Goal: Task Accomplishment & Management: Complete application form

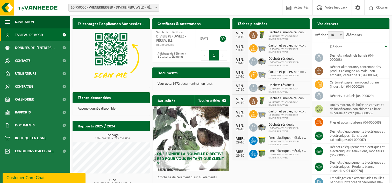
click at [344, 108] on td "huiles moteur, de boîte de vitesses et de lubrification non chlorées à base min…" at bounding box center [357, 110] width 63 height 16
click at [317, 108] on icon at bounding box center [318, 109] width 5 height 5
click at [22, 100] on span "Calendrier" at bounding box center [24, 99] width 19 height 13
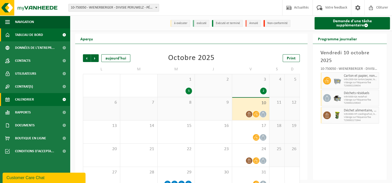
click at [23, 34] on span "Tableau de bord" at bounding box center [29, 34] width 28 height 13
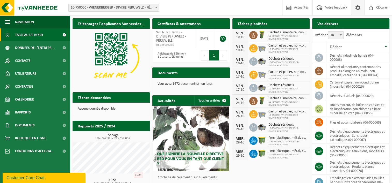
click at [357, 7] on span at bounding box center [358, 7] width 8 height 15
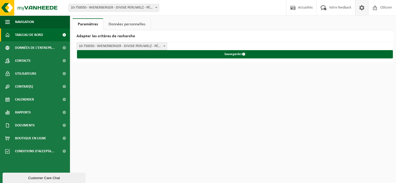
click at [21, 35] on span "Tableau de bord" at bounding box center [29, 34] width 28 height 13
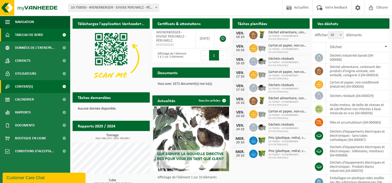
click at [23, 85] on span "Contrat(s)" at bounding box center [24, 86] width 18 height 13
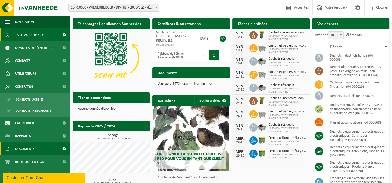
click at [22, 148] on span "Documents" at bounding box center [25, 149] width 20 height 13
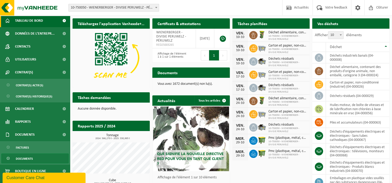
scroll to position [22, 0]
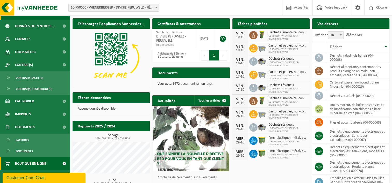
click at [26, 165] on span "Boutique en ligne" at bounding box center [30, 163] width 31 height 13
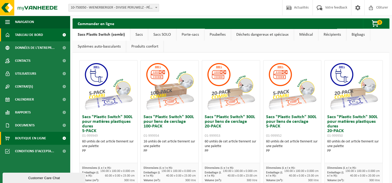
click at [26, 34] on span "Tableau de bord" at bounding box center [29, 34] width 28 height 13
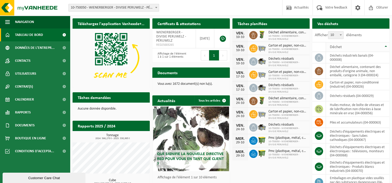
click at [385, 46] on th "Déchet" at bounding box center [357, 47] width 63 height 10
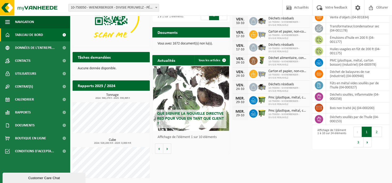
scroll to position [41, 0]
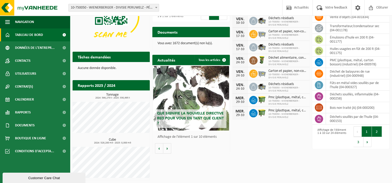
click at [376, 130] on button "2" at bounding box center [377, 132] width 10 height 10
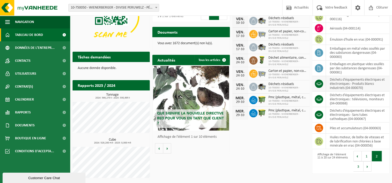
click at [321, 83] on icon at bounding box center [318, 83] width 5 height 3
click at [321, 83] on span at bounding box center [319, 84] width 8 height 8
drag, startPoint x: 321, startPoint y: 83, endPoint x: 346, endPoint y: 82, distance: 25.1
click at [346, 82] on td "déchets d'équipements électriques et électroniques - Produits blancs industriel…" at bounding box center [357, 84] width 63 height 16
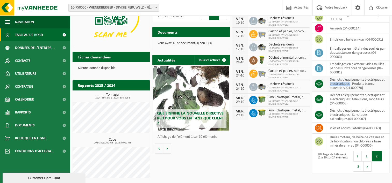
click at [346, 82] on td "déchets d'équipements électriques et électroniques - Produits blancs industriel…" at bounding box center [357, 84] width 63 height 16
drag, startPoint x: 346, startPoint y: 82, endPoint x: 352, endPoint y: 88, distance: 8.4
click at [352, 88] on td "déchets d'équipements électriques et électroniques - Produits blancs industriel…" at bounding box center [357, 84] width 63 height 16
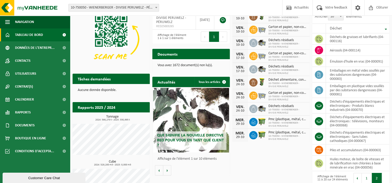
scroll to position [0, 0]
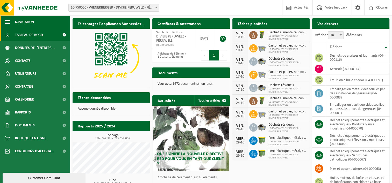
click at [25, 22] on span "Navigation" at bounding box center [24, 22] width 19 height 13
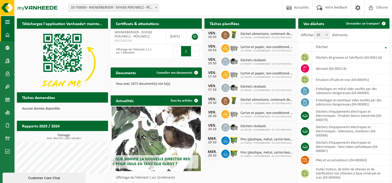
click at [8, 22] on span "button" at bounding box center [7, 22] width 5 height 13
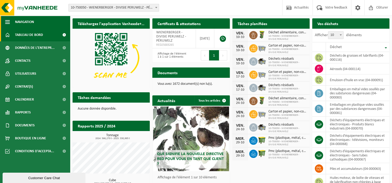
click at [19, 21] on span "Navigation" at bounding box center [24, 22] width 19 height 13
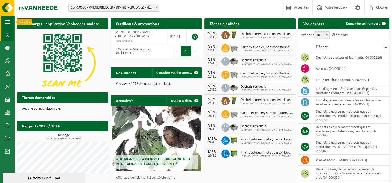
click at [7, 22] on span "button" at bounding box center [7, 22] width 5 height 13
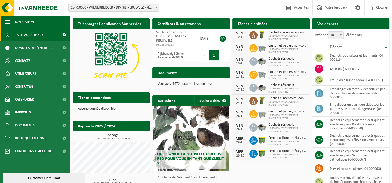
click at [24, 21] on span "Navigation" at bounding box center [24, 22] width 19 height 13
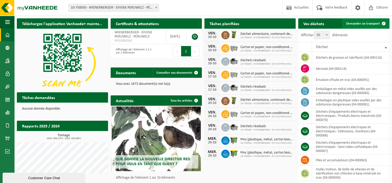
click at [376, 23] on span "Demander un transport" at bounding box center [363, 23] width 34 height 3
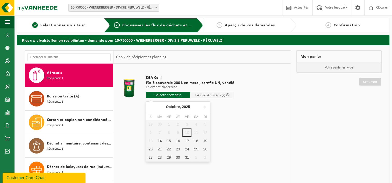
click at [169, 94] on input "text" at bounding box center [168, 95] width 44 height 6
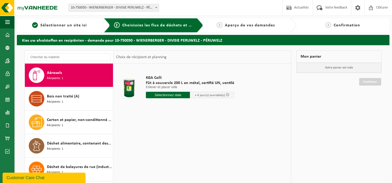
click at [176, 96] on input "text" at bounding box center [168, 95] width 44 height 6
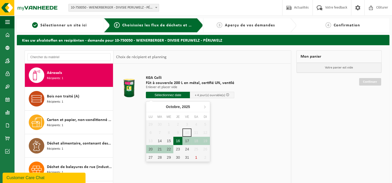
click at [178, 140] on div "16" at bounding box center [177, 141] width 9 height 8
type input "à partir de 2025-10-16"
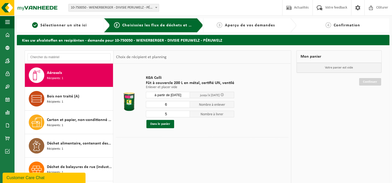
click at [185, 103] on input "6" at bounding box center [168, 104] width 44 height 7
click at [185, 103] on input "7" at bounding box center [168, 104] width 44 height 7
click at [185, 106] on input "6" at bounding box center [168, 104] width 44 height 7
click at [185, 106] on input "5" at bounding box center [168, 104] width 44 height 7
click at [185, 106] on input "4" at bounding box center [168, 104] width 44 height 7
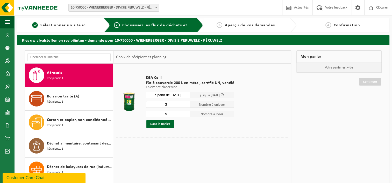
click at [185, 106] on input "3" at bounding box center [168, 104] width 44 height 7
click at [185, 106] on input "2" at bounding box center [168, 104] width 44 height 7
type input "1"
click at [185, 106] on input "1" at bounding box center [168, 104] width 44 height 7
click at [185, 115] on input "4" at bounding box center [168, 114] width 44 height 7
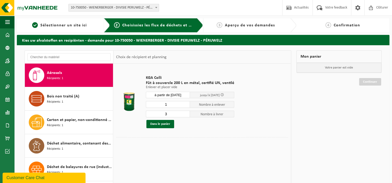
click at [185, 115] on input "3" at bounding box center [168, 114] width 44 height 7
click at [185, 115] on input "2" at bounding box center [168, 114] width 44 height 7
type input "1"
click at [185, 115] on input "1" at bounding box center [168, 114] width 44 height 7
click at [164, 123] on button "Dans le panier" at bounding box center [160, 124] width 28 height 8
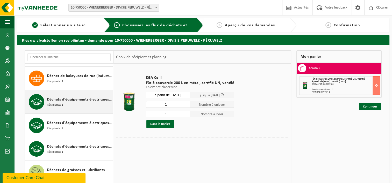
scroll to position [104, 0]
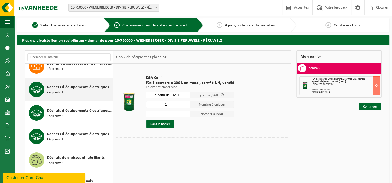
click at [60, 87] on span "Déchets d'équipements électriques et électroniques - Produits blancs industriels" at bounding box center [79, 87] width 65 height 6
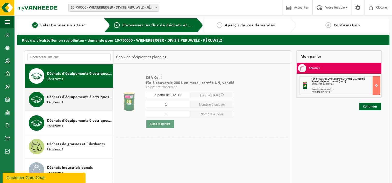
scroll to position [118, 0]
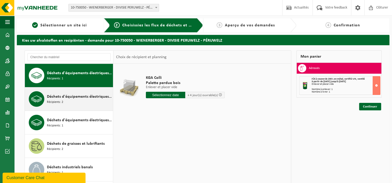
click at [53, 98] on span "Déchets d'équipements électriques et électroniques - Sans tubes cathodiques" at bounding box center [79, 97] width 65 height 6
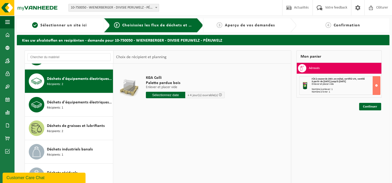
scroll to position [141, 0]
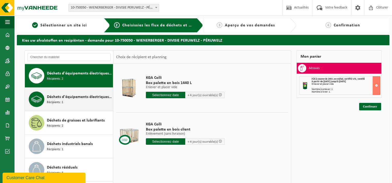
click at [53, 97] on span "Déchets d'équipements électriques et électroniques : télévisions, moniteurs" at bounding box center [79, 97] width 65 height 6
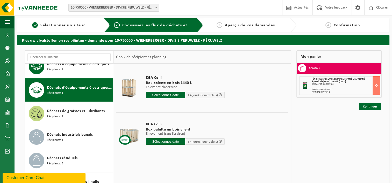
scroll to position [165, 0]
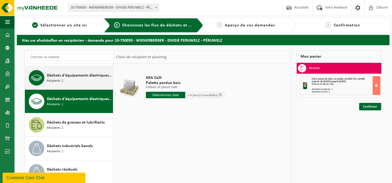
click at [50, 77] on span "Déchets d'équipements électriques et électroniques - Sans tubes cathodiques" at bounding box center [79, 76] width 65 height 6
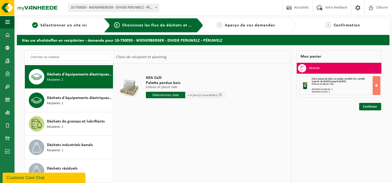
scroll to position [141, 0]
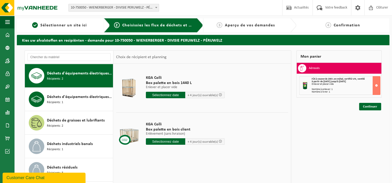
click at [174, 95] on input "text" at bounding box center [165, 95] width 39 height 6
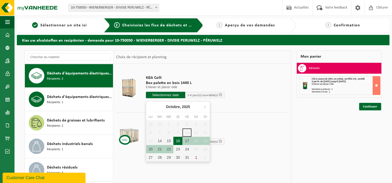
click at [179, 140] on div "16" at bounding box center [177, 141] width 9 height 8
type input "à partir de 2025-10-16"
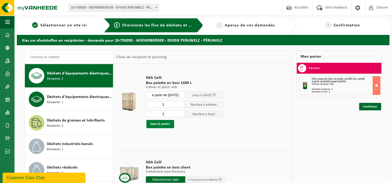
click at [159, 124] on button "Dans le panier" at bounding box center [160, 124] width 28 height 8
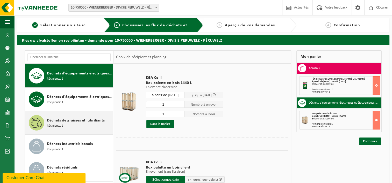
click at [57, 122] on span "Déchets de graisses et lubrifiants" at bounding box center [76, 121] width 58 height 6
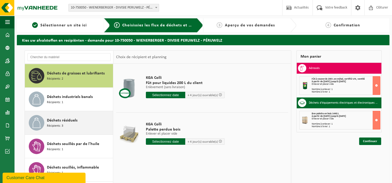
scroll to position [214, 0]
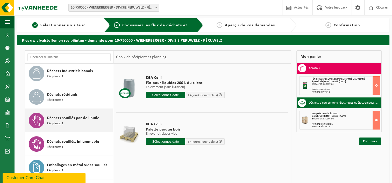
click at [57, 118] on span "Déchets souillés par de l'huile" at bounding box center [73, 118] width 52 height 6
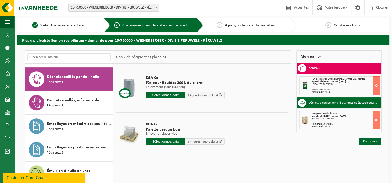
scroll to position [259, 0]
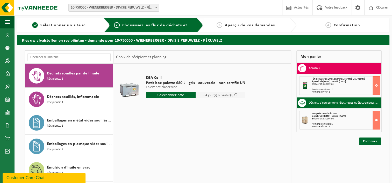
click at [129, 91] on div at bounding box center [128, 88] width 23 height 21
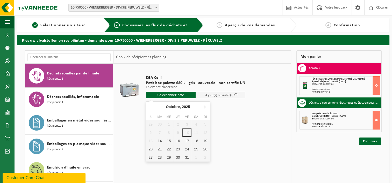
click at [173, 94] on input "text" at bounding box center [171, 95] width 50 height 6
click at [180, 140] on div "16" at bounding box center [177, 141] width 9 height 8
type input "à partir de 2025-10-16"
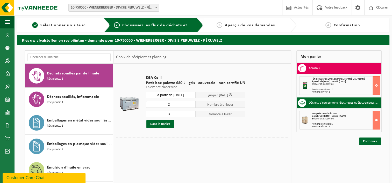
type input "2"
click at [191, 105] on input "2" at bounding box center [171, 104] width 50 height 7
click at [163, 124] on button "Dans le panier" at bounding box center [160, 124] width 28 height 8
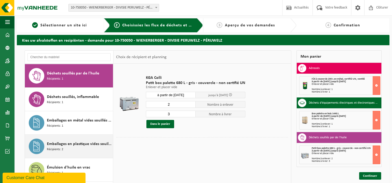
scroll to position [285, 0]
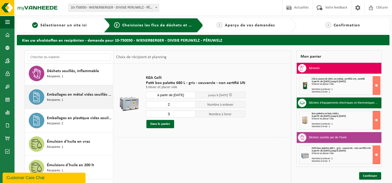
click at [67, 95] on span "Emballages en métal vides souillés par des substances dangereuses" at bounding box center [79, 95] width 65 height 6
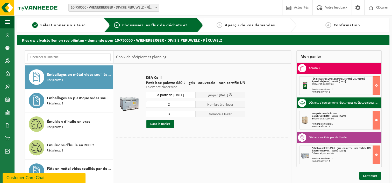
scroll to position [306, 0]
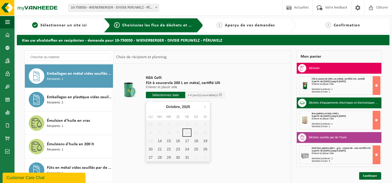
click at [165, 95] on input "text" at bounding box center [165, 95] width 39 height 6
click at [179, 141] on div "16" at bounding box center [177, 141] width 9 height 8
type input "à partir de 2025-10-16"
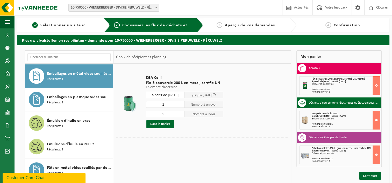
type input "1"
click at [181, 105] on input "1" at bounding box center [165, 104] width 39 height 7
type input "1"
click at [181, 115] on input "1" at bounding box center [165, 114] width 39 height 7
click at [162, 124] on button "Dans le panier" at bounding box center [160, 124] width 28 height 8
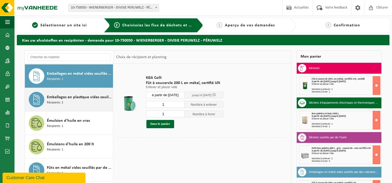
click at [57, 96] on span "Emballages en plastique vides souillés par des substances dangereuses" at bounding box center [79, 97] width 65 height 6
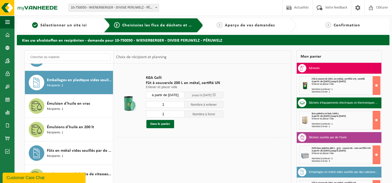
scroll to position [329, 0]
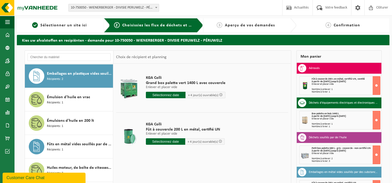
click at [158, 141] on input "text" at bounding box center [165, 142] width 39 height 6
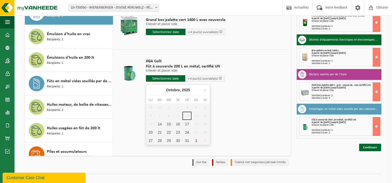
scroll to position [69, 0]
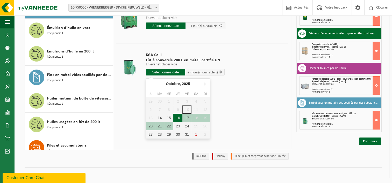
click at [179, 117] on div "16" at bounding box center [177, 118] width 9 height 8
type input "à partir de 2025-10-16"
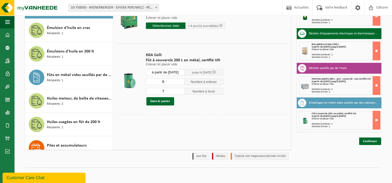
click at [181, 83] on input "6" at bounding box center [165, 81] width 39 height 7
click at [181, 83] on input "5" at bounding box center [165, 81] width 39 height 7
click at [181, 83] on input "4" at bounding box center [165, 81] width 39 height 7
click at [181, 83] on input "3" at bounding box center [165, 81] width 39 height 7
type input "2"
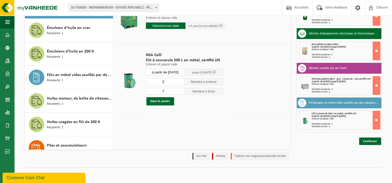
click at [181, 83] on input "2" at bounding box center [165, 81] width 39 height 7
click at [181, 92] on input "6" at bounding box center [165, 91] width 39 height 7
click at [181, 92] on input "5" at bounding box center [165, 91] width 39 height 7
click at [181, 92] on input "4" at bounding box center [165, 91] width 39 height 7
click at [181, 92] on input "3" at bounding box center [165, 91] width 39 height 7
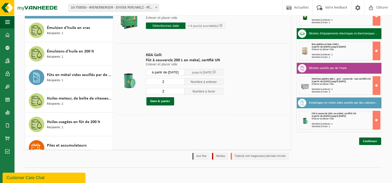
type input "2"
click at [181, 92] on input "2" at bounding box center [165, 91] width 39 height 7
click at [162, 102] on button "Dans le panier" at bounding box center [160, 101] width 28 height 8
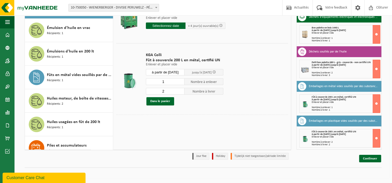
type input "1"
click at [181, 82] on input "1" at bounding box center [165, 81] width 39 height 7
type input "1"
click at [180, 92] on input "1" at bounding box center [165, 91] width 39 height 7
click at [162, 101] on button "Dans le panier" at bounding box center [160, 101] width 28 height 8
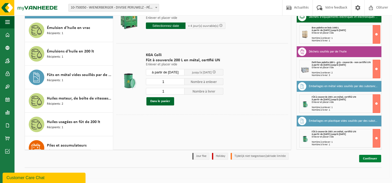
click at [371, 158] on link "Continuer" at bounding box center [370, 159] width 22 height 8
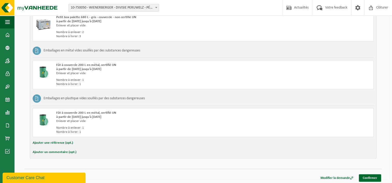
scroll to position [234, 0]
click at [369, 176] on link "Confirmer" at bounding box center [370, 178] width 22 height 8
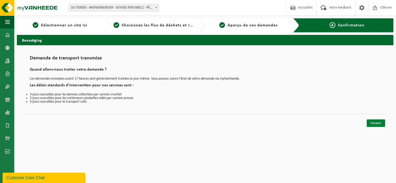
click at [374, 123] on link "Fermer" at bounding box center [376, 124] width 18 height 8
